Goal: Browse casually: Explore the website without a specific task or goal

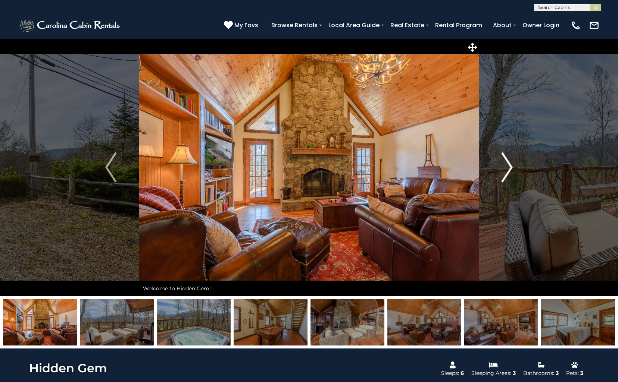
click at [508, 164] on img "Next" at bounding box center [506, 168] width 11 height 30
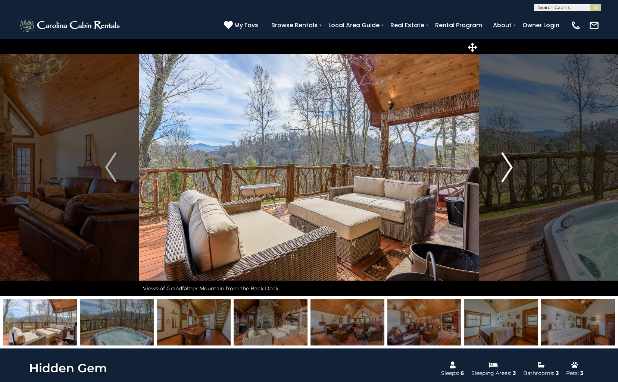
click at [508, 164] on img "Next" at bounding box center [506, 168] width 11 height 30
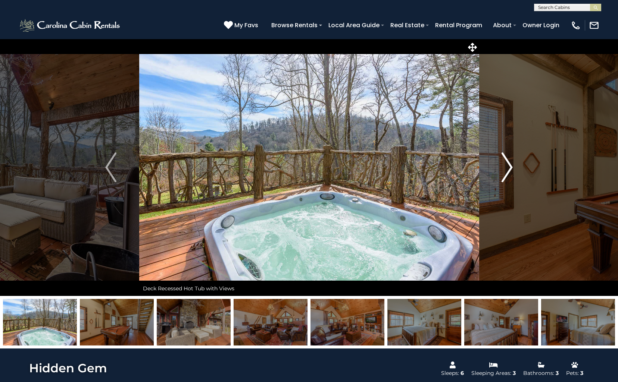
click at [508, 164] on img "Next" at bounding box center [506, 168] width 11 height 30
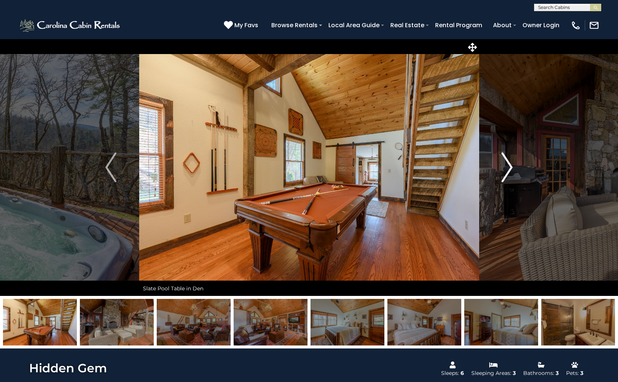
click at [508, 164] on img "Next" at bounding box center [506, 168] width 11 height 30
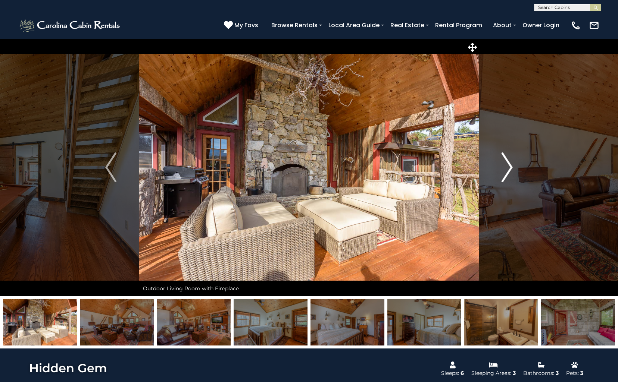
click at [508, 164] on img "Next" at bounding box center [506, 168] width 11 height 30
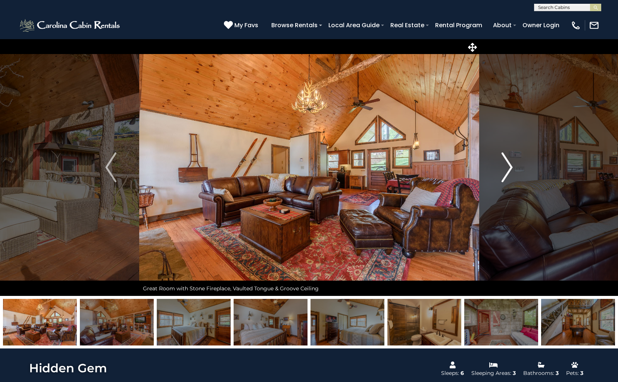
click at [508, 164] on img "Next" at bounding box center [506, 168] width 11 height 30
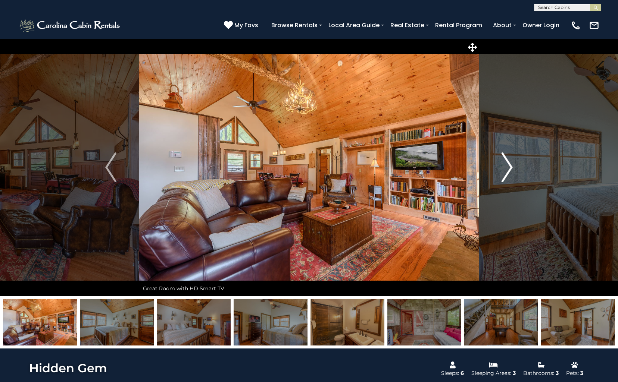
click at [508, 164] on img "Next" at bounding box center [506, 168] width 11 height 30
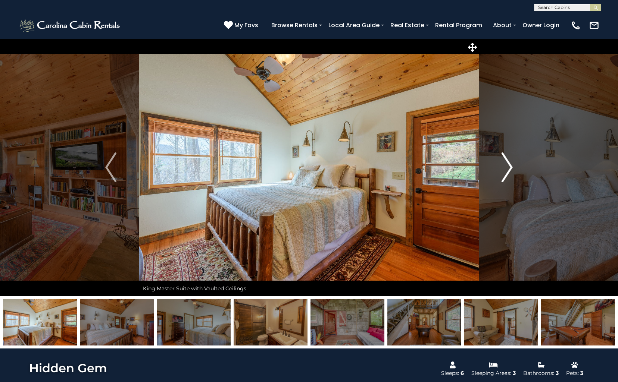
click at [508, 164] on img "Next" at bounding box center [506, 168] width 11 height 30
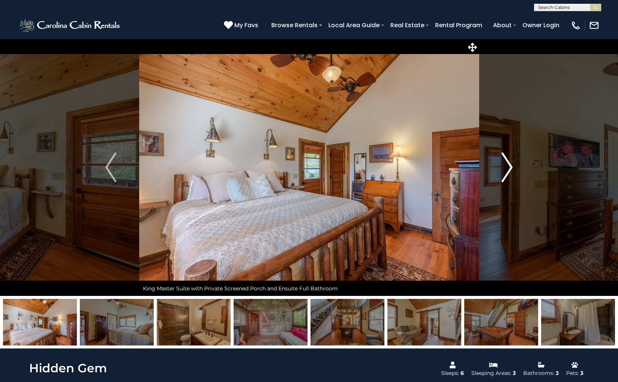
click at [508, 164] on img "Next" at bounding box center [506, 168] width 11 height 30
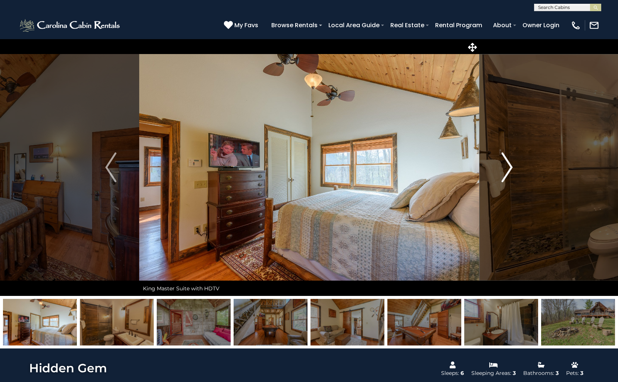
click at [508, 164] on img "Next" at bounding box center [506, 168] width 11 height 30
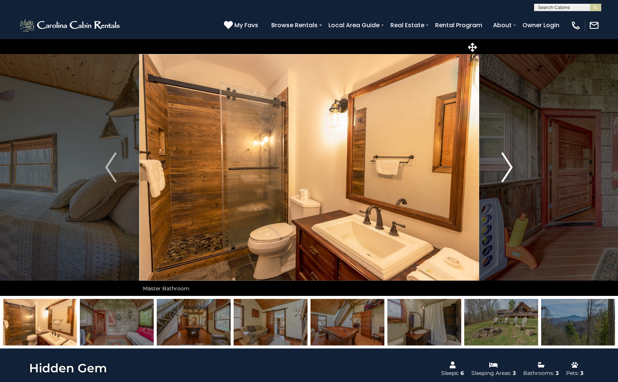
click at [508, 164] on img "Next" at bounding box center [506, 168] width 11 height 30
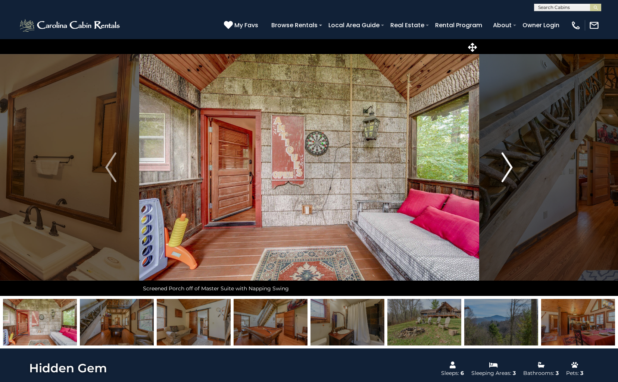
click at [508, 164] on img "Next" at bounding box center [506, 168] width 11 height 30
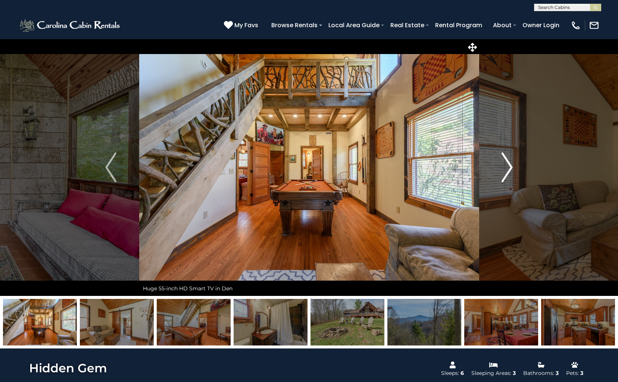
click at [508, 164] on img "Next" at bounding box center [506, 168] width 11 height 30
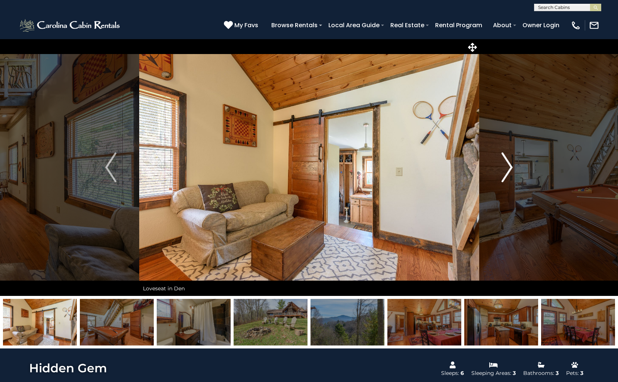
click at [508, 164] on img "Next" at bounding box center [506, 168] width 11 height 30
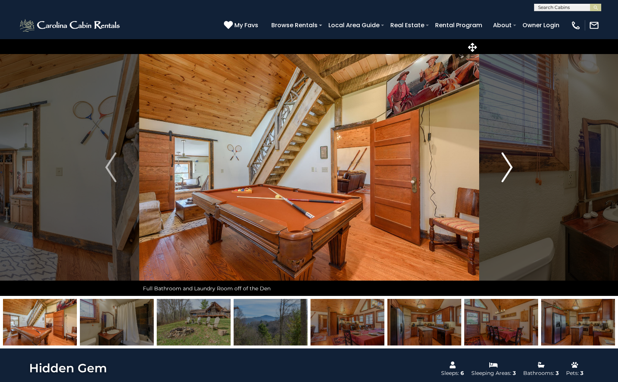
click at [508, 164] on img "Next" at bounding box center [506, 168] width 11 height 30
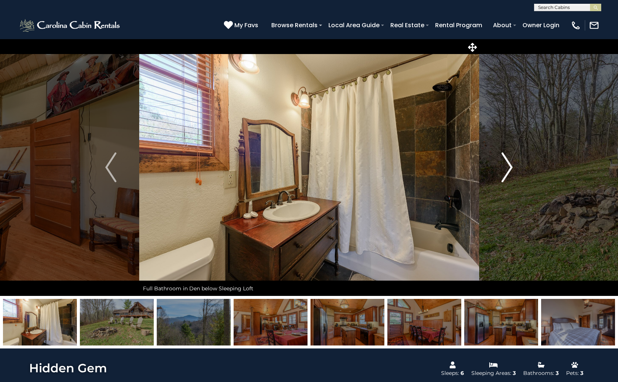
click at [508, 164] on img "Next" at bounding box center [506, 168] width 11 height 30
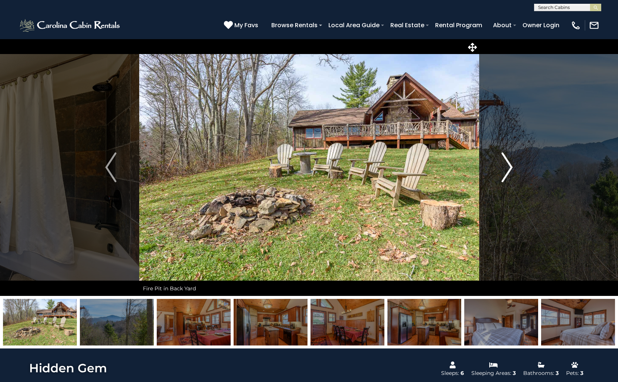
click at [508, 164] on img "Next" at bounding box center [506, 168] width 11 height 30
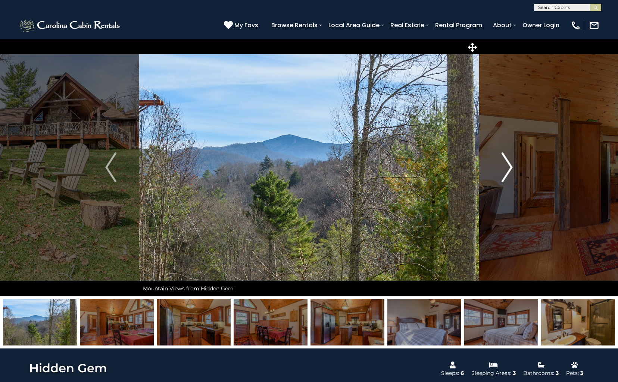
click at [508, 164] on img "Next" at bounding box center [506, 168] width 11 height 30
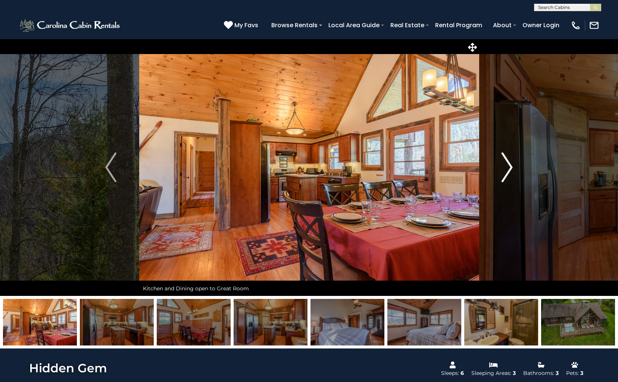
click at [508, 164] on img "Next" at bounding box center [506, 168] width 11 height 30
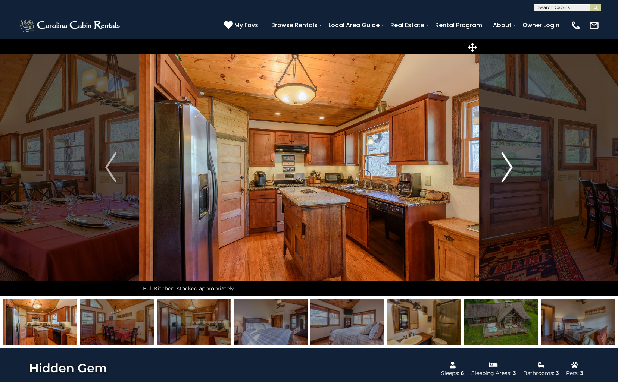
click at [508, 164] on img "Next" at bounding box center [506, 168] width 11 height 30
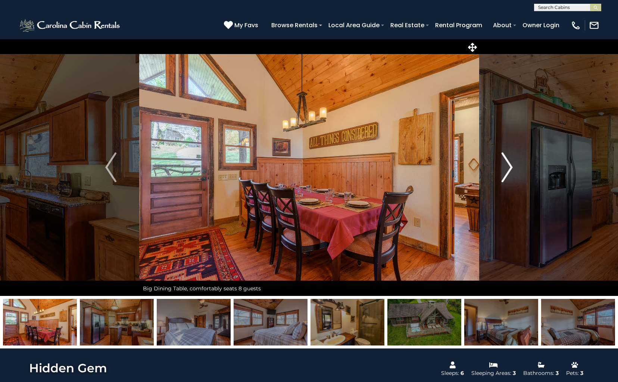
click at [508, 164] on img "Next" at bounding box center [506, 168] width 11 height 30
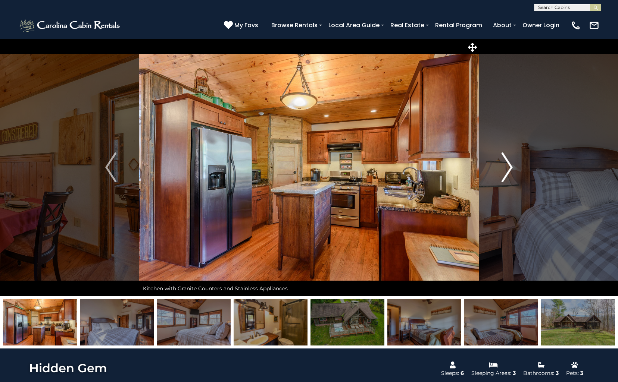
click at [508, 164] on img "Next" at bounding box center [506, 168] width 11 height 30
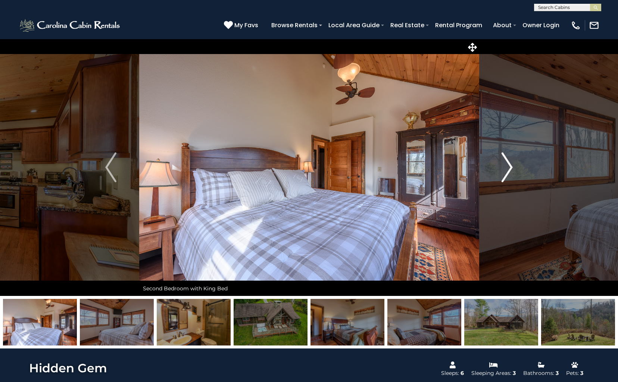
click at [508, 164] on img "Next" at bounding box center [506, 168] width 11 height 30
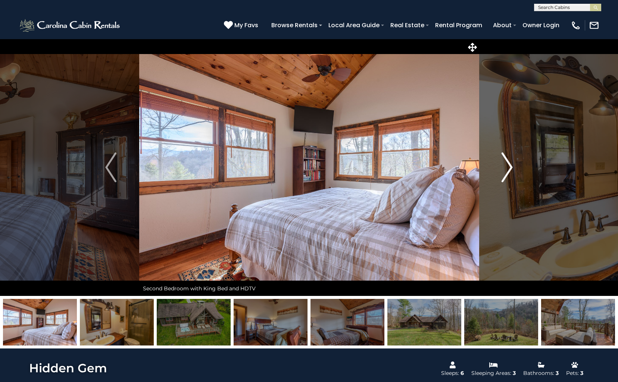
click at [508, 164] on img "Next" at bounding box center [506, 168] width 11 height 30
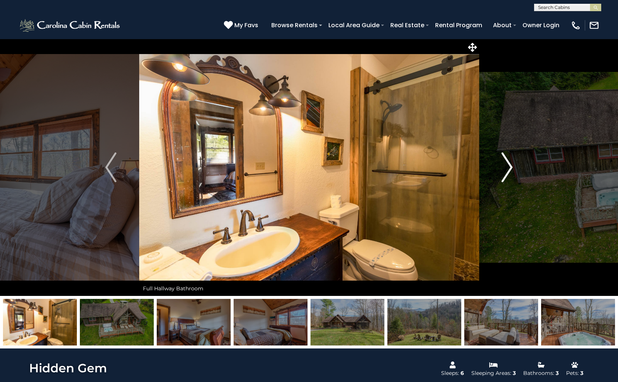
click at [508, 164] on img "Next" at bounding box center [506, 168] width 11 height 30
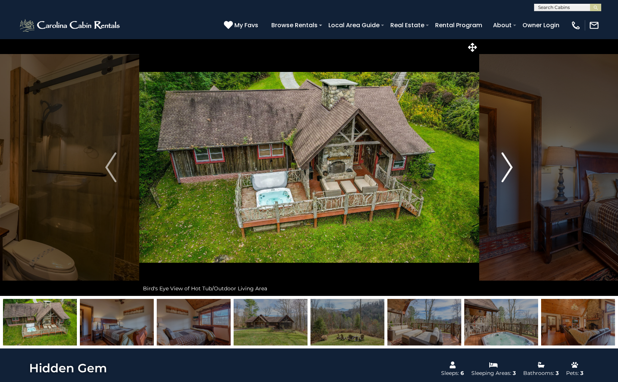
click at [508, 164] on img "Next" at bounding box center [506, 168] width 11 height 30
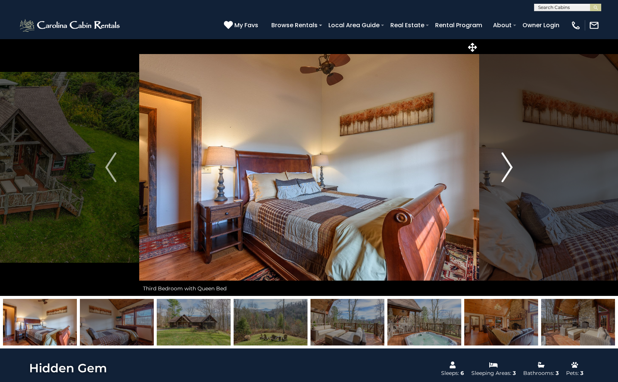
click at [508, 164] on img "Next" at bounding box center [506, 168] width 11 height 30
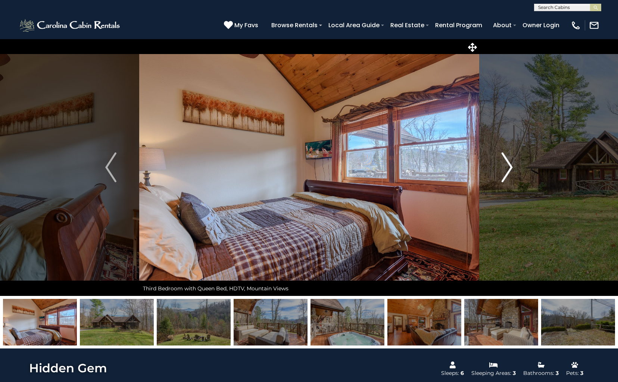
click at [508, 164] on img "Next" at bounding box center [506, 168] width 11 height 30
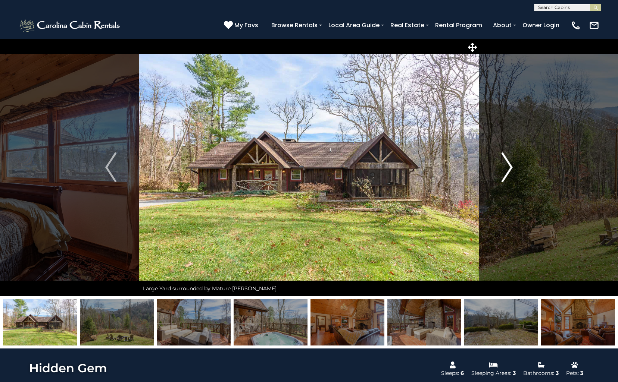
click at [508, 164] on img "Next" at bounding box center [506, 168] width 11 height 30
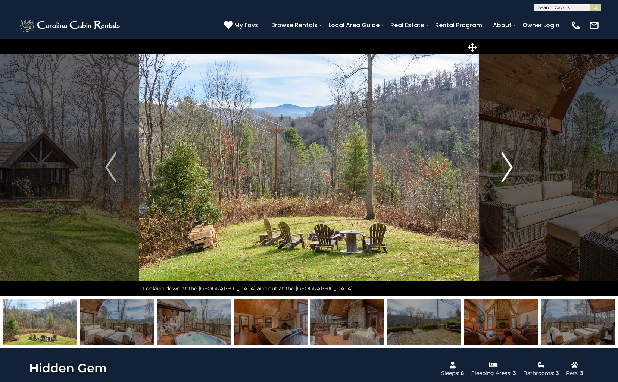
click at [508, 164] on img "Next" at bounding box center [506, 168] width 11 height 30
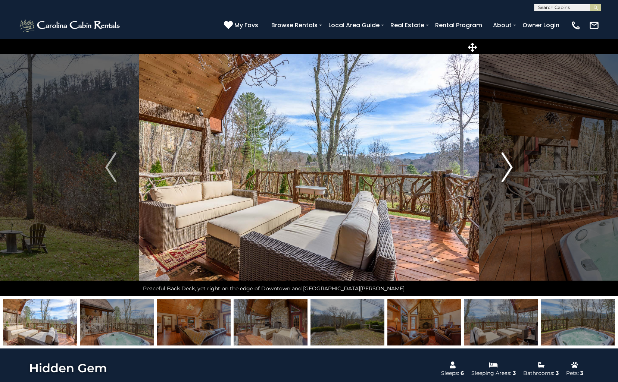
click at [508, 164] on img "Next" at bounding box center [506, 168] width 11 height 30
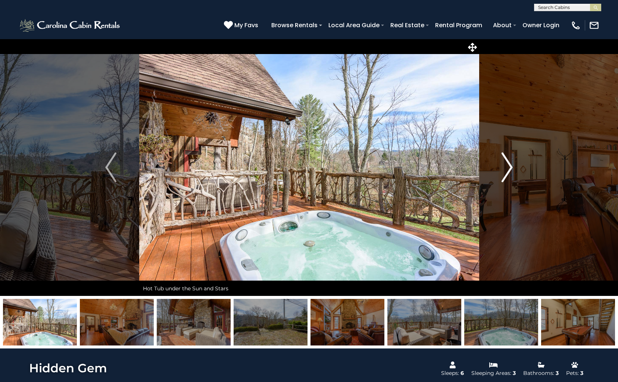
click at [508, 164] on img "Next" at bounding box center [506, 168] width 11 height 30
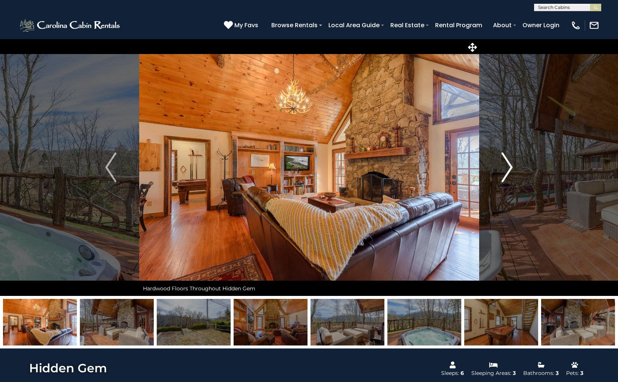
click at [508, 164] on img "Next" at bounding box center [506, 168] width 11 height 30
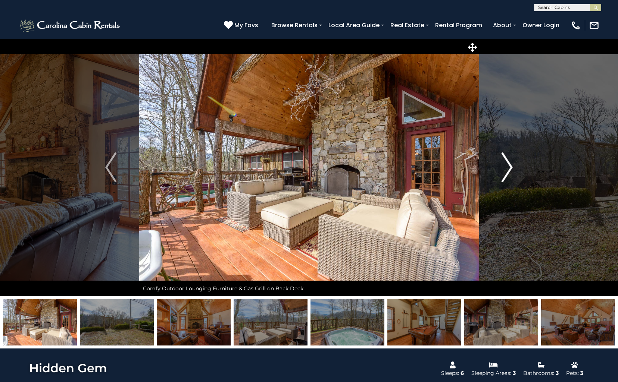
click at [508, 164] on img "Next" at bounding box center [506, 168] width 11 height 30
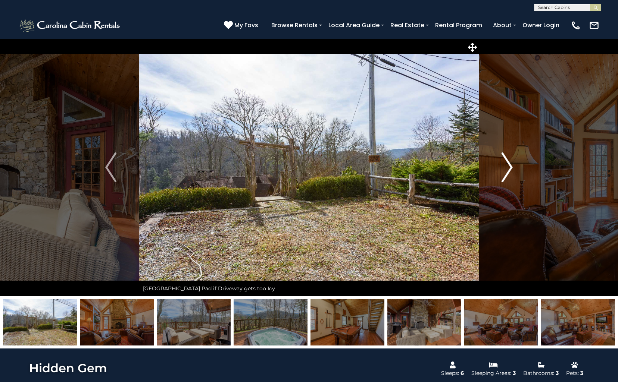
click at [508, 164] on img "Next" at bounding box center [506, 168] width 11 height 30
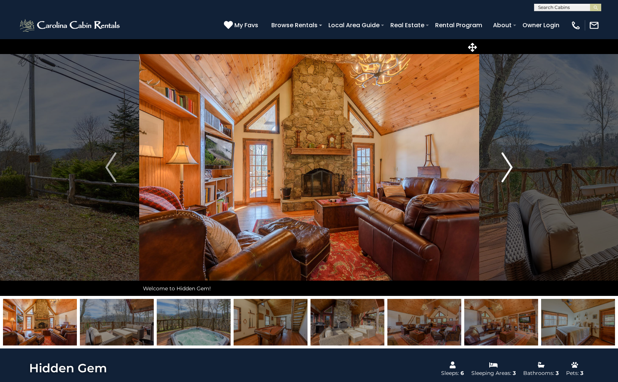
click at [508, 164] on img "Next" at bounding box center [506, 168] width 11 height 30
